Goal: Task Accomplishment & Management: Use online tool/utility

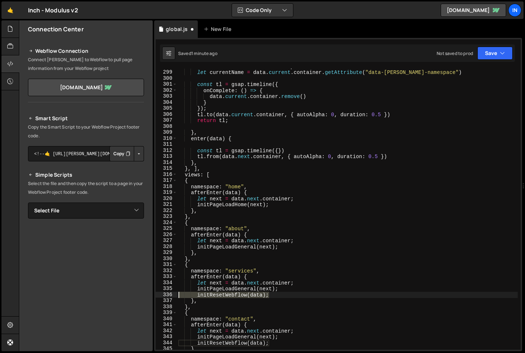
drag, startPoint x: 273, startPoint y: 293, endPoint x: 150, endPoint y: 294, distance: 123.0
click at [150, 294] on div "Files New File Javascript files 1 global.js 0 CSS files Copy share link Edit Fi…" at bounding box center [272, 185] width 507 height 331
type textarea "initPageLoadGeneral(next);"
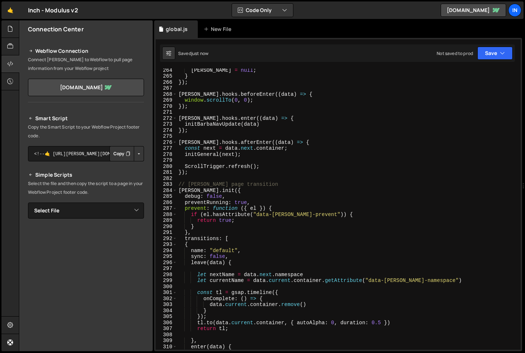
scroll to position [1580, 0]
